Goal: Find specific page/section: Find specific page/section

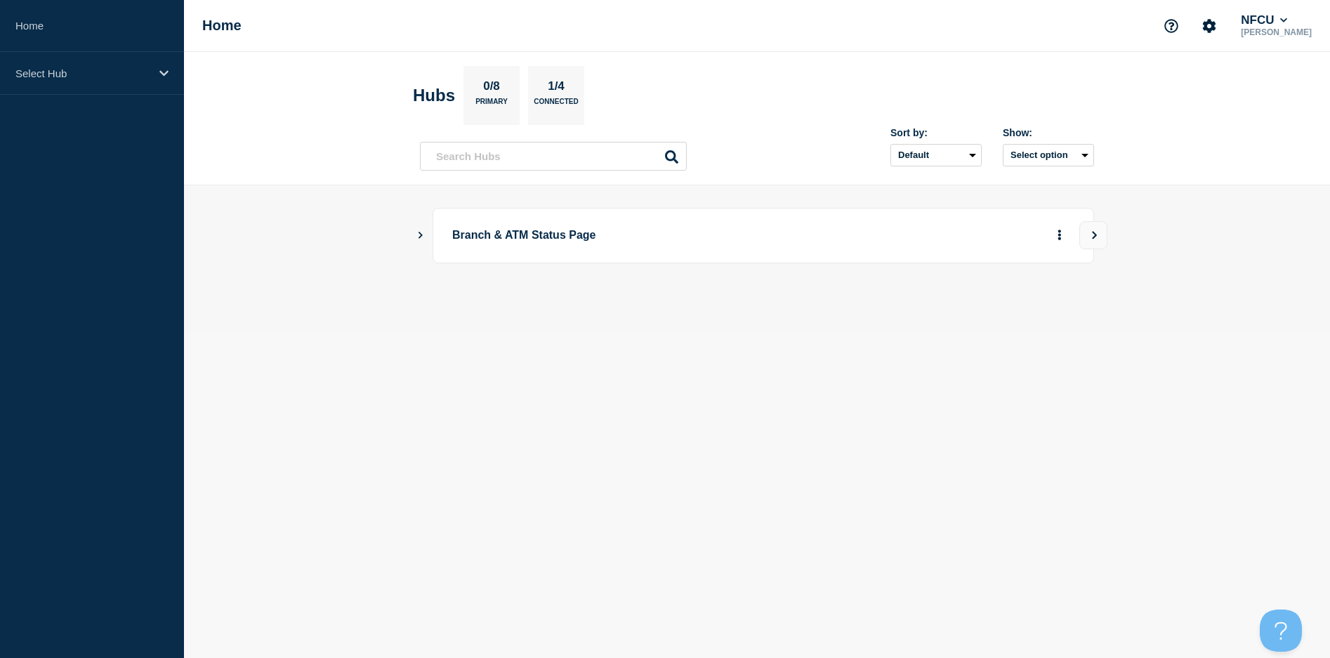
click at [412, 232] on main "Branch & ATM Status Page" at bounding box center [757, 258] width 1146 height 147
click at [417, 232] on icon "Show Connected Hubs" at bounding box center [420, 234] width 9 height 7
click at [1026, 304] on button "See overview" at bounding box center [1010, 306] width 74 height 28
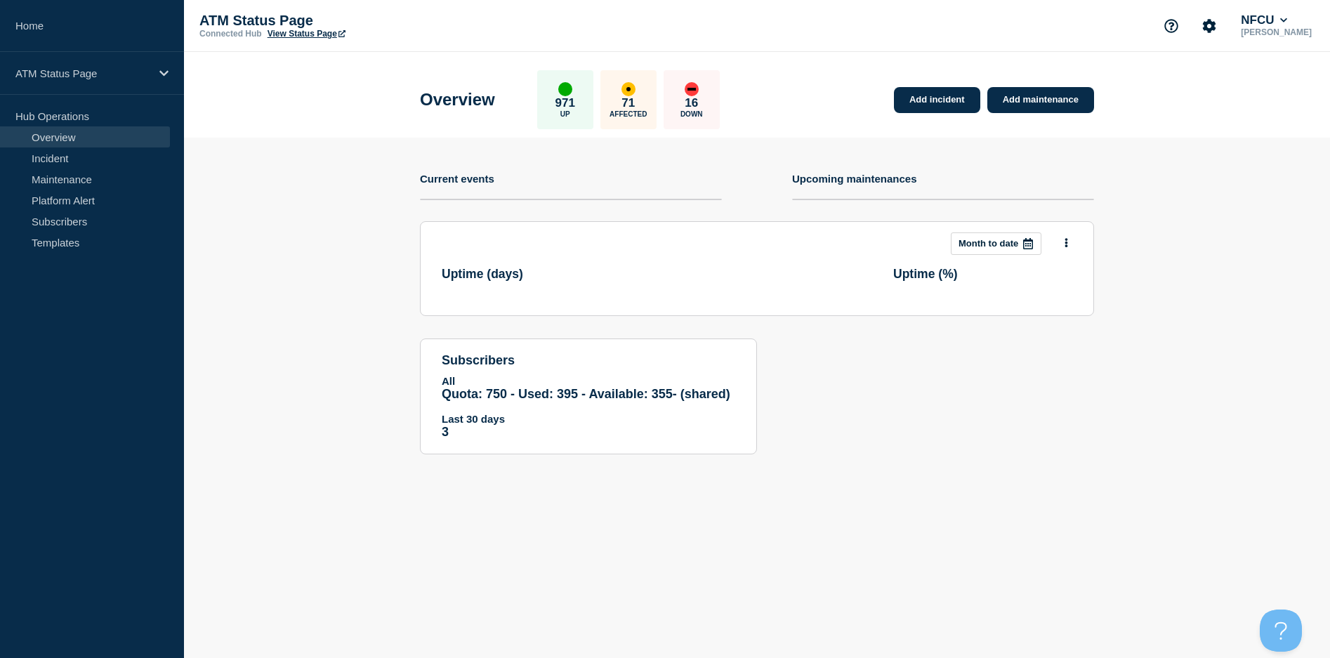
drag, startPoint x: 50, startPoint y: 157, endPoint x: 607, endPoint y: 11, distance: 575.4
click at [50, 157] on link "Incident" at bounding box center [85, 157] width 170 height 21
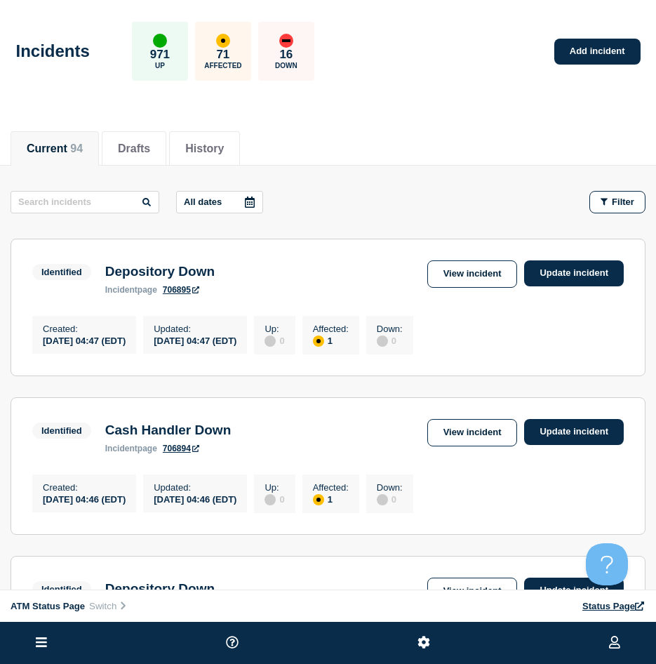
click at [473, 113] on header "Incidents 971 Up 71 Affected 16 Down Add incident" at bounding box center [328, 58] width 656 height 117
